Goal: Information Seeking & Learning: Learn about a topic

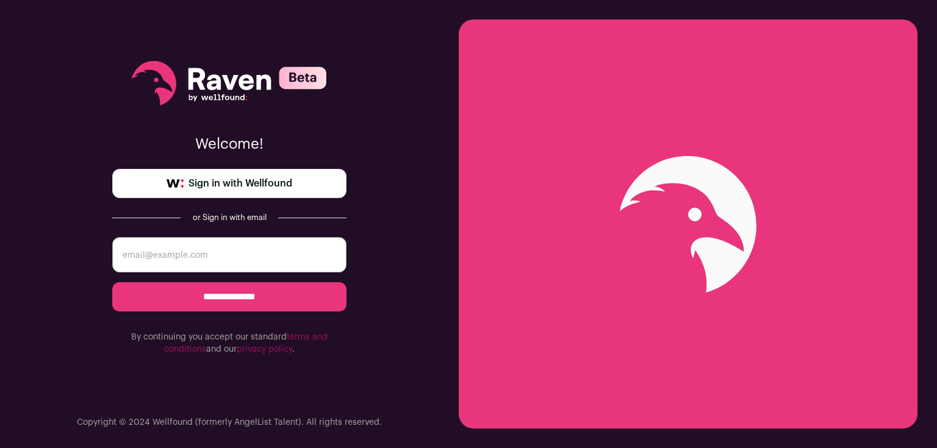
click at [276, 177] on span "Sign in with Wellfound" at bounding box center [240, 183] width 104 height 15
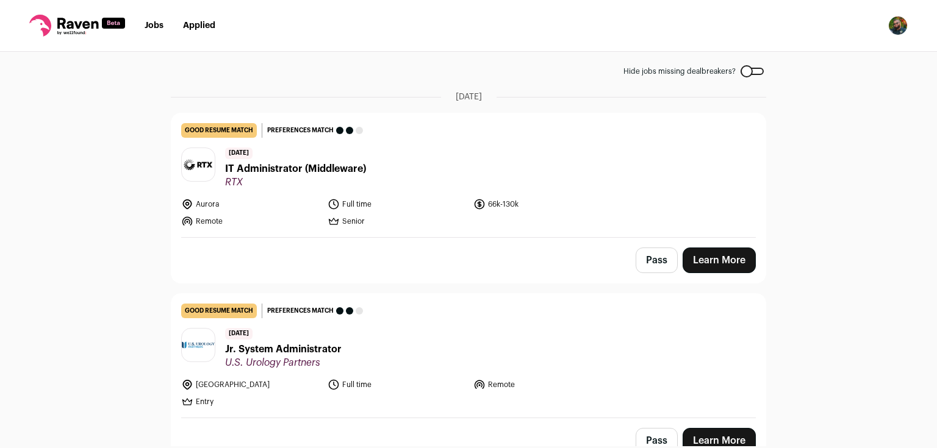
scroll to position [77, 0]
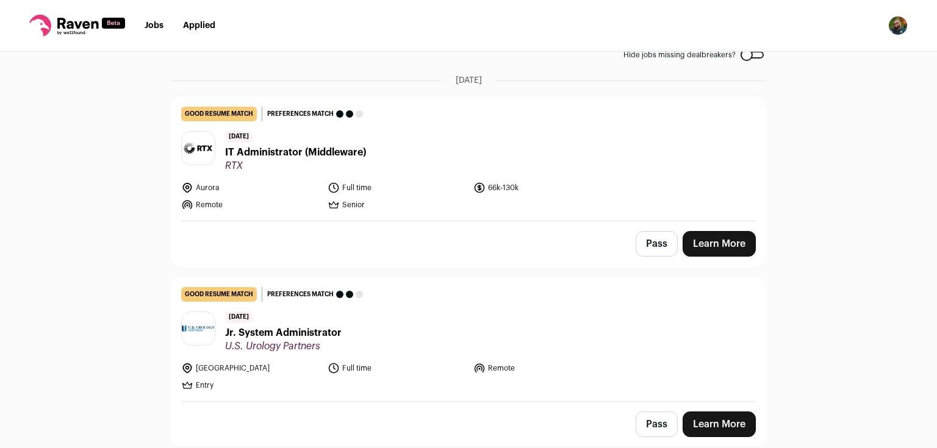
click at [312, 334] on span "Jr. System Administrator" at bounding box center [283, 333] width 116 height 15
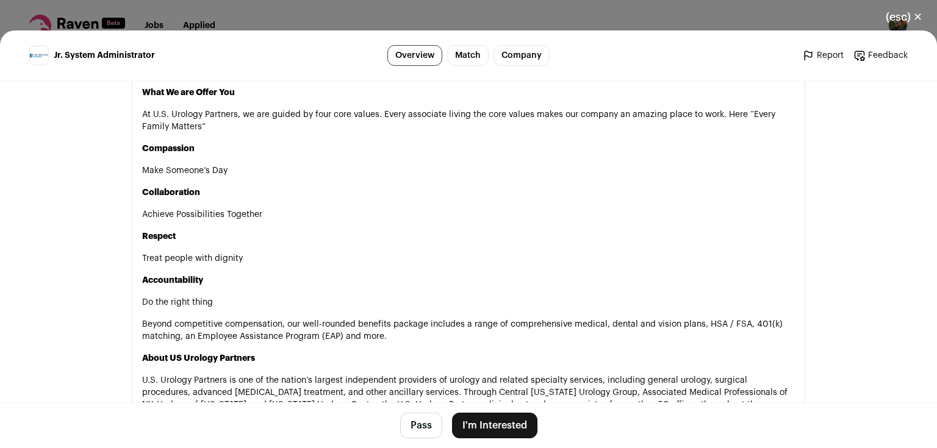
scroll to position [732, 0]
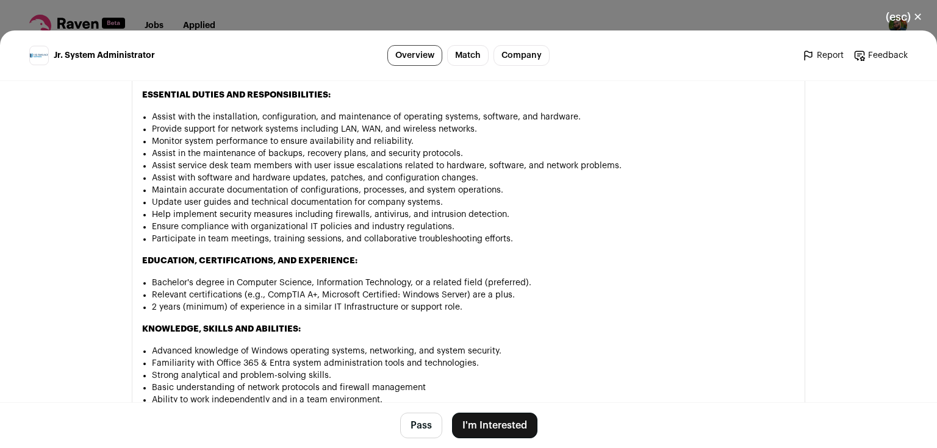
click at [856, 8] on div "(esc) ✕ Jr. System Administrator Overview Match Company Report Feedback Report …" at bounding box center [468, 224] width 937 height 448
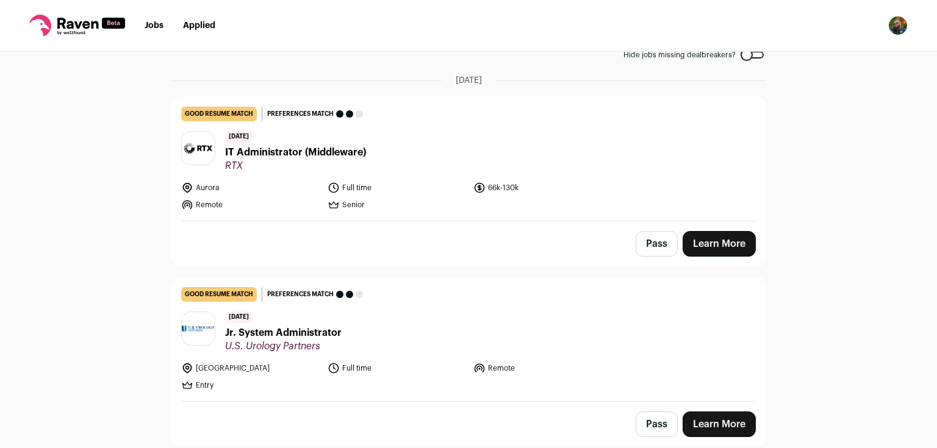
click at [400, 150] on header "[DATE] IT Administrator (Middleware) RTX" at bounding box center [468, 151] width 574 height 41
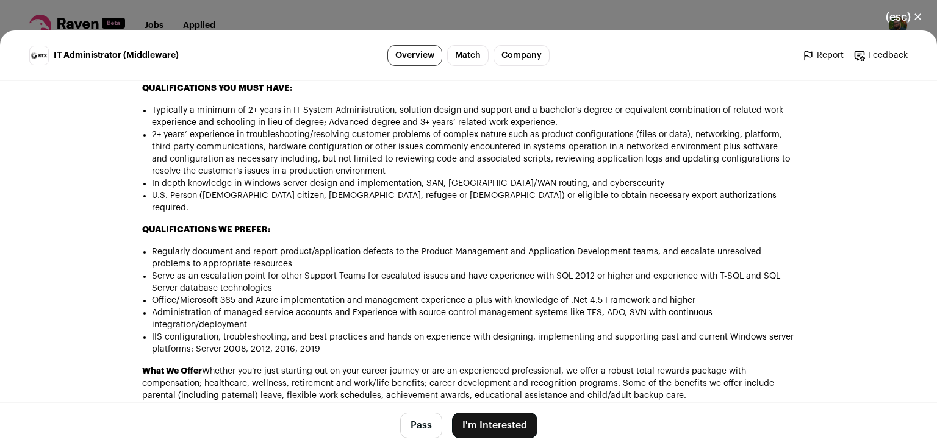
scroll to position [915, 0]
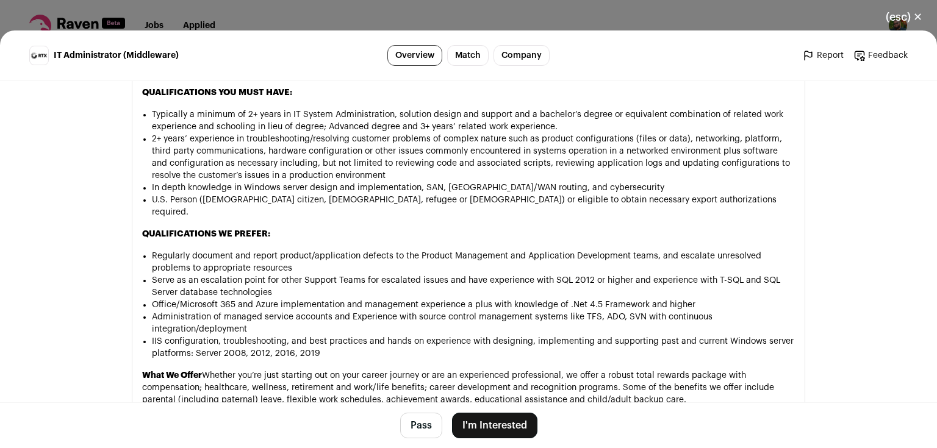
drag, startPoint x: 561, startPoint y: 13, endPoint x: 551, endPoint y: 20, distance: 12.2
click at [561, 13] on div "(esc) ✕ IT Administrator (Middleware) Overview Match Company Report Feedback Re…" at bounding box center [468, 224] width 937 height 448
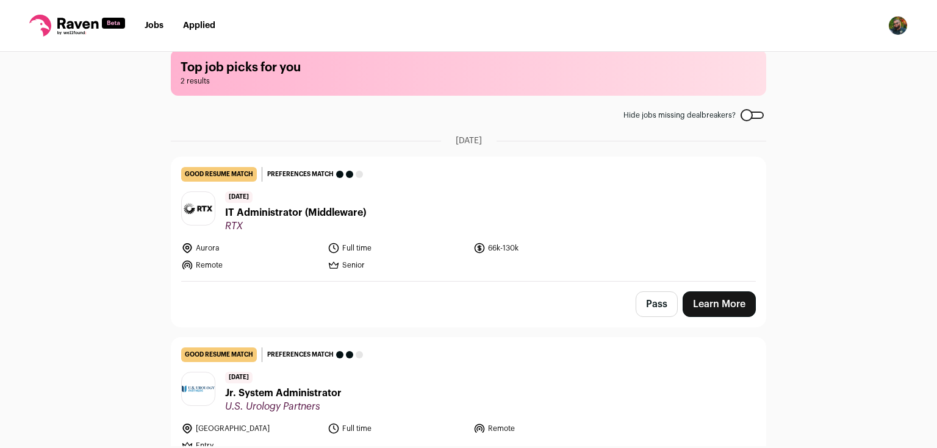
scroll to position [0, 0]
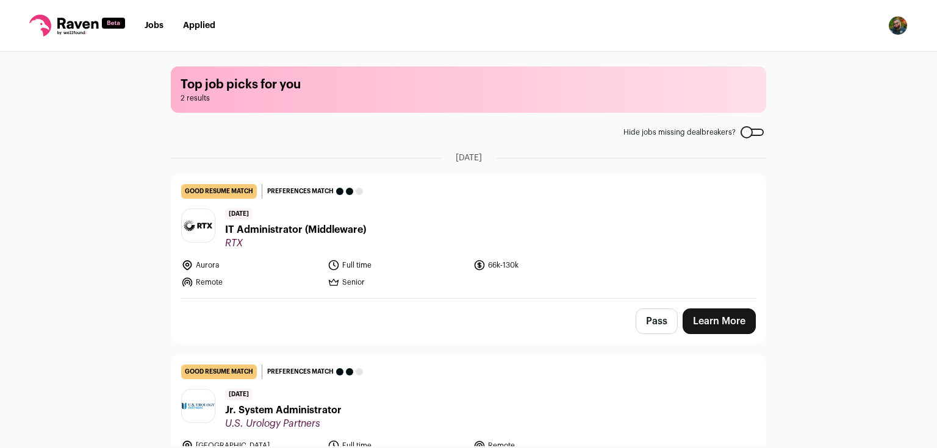
click at [151, 25] on link "Jobs" at bounding box center [154, 25] width 19 height 9
click at [152, 26] on link "Jobs" at bounding box center [154, 25] width 19 height 9
click at [149, 27] on link "Jobs" at bounding box center [154, 25] width 19 height 9
click at [113, 24] on rect at bounding box center [113, 23] width 23 height 11
click at [71, 27] on icon at bounding box center [77, 23] width 41 height 11
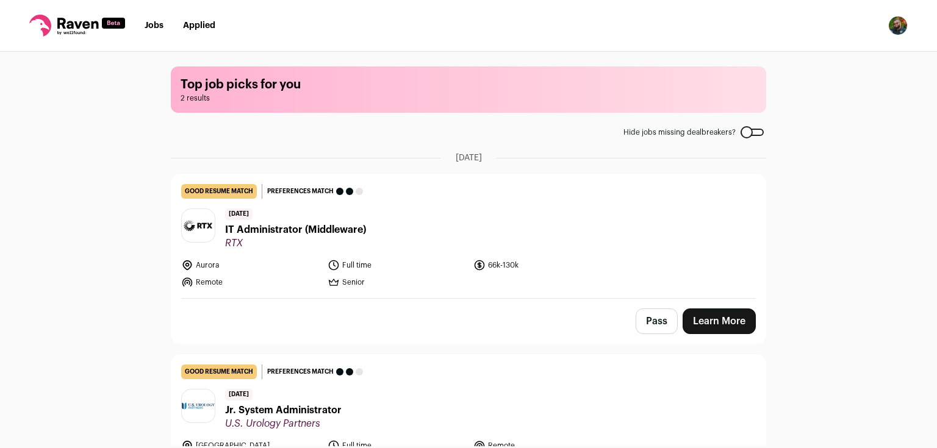
click at [157, 24] on link "Jobs" at bounding box center [154, 25] width 19 height 9
click at [749, 129] on main "Top job picks for you 2 results Hide jobs missing dealbreakers? [DATE] good res…" at bounding box center [468, 249] width 624 height 395
click at [748, 132] on div at bounding box center [751, 132] width 23 height 7
click at [746, 132] on div at bounding box center [751, 132] width 23 height 7
